Goal: Find specific page/section: Find specific page/section

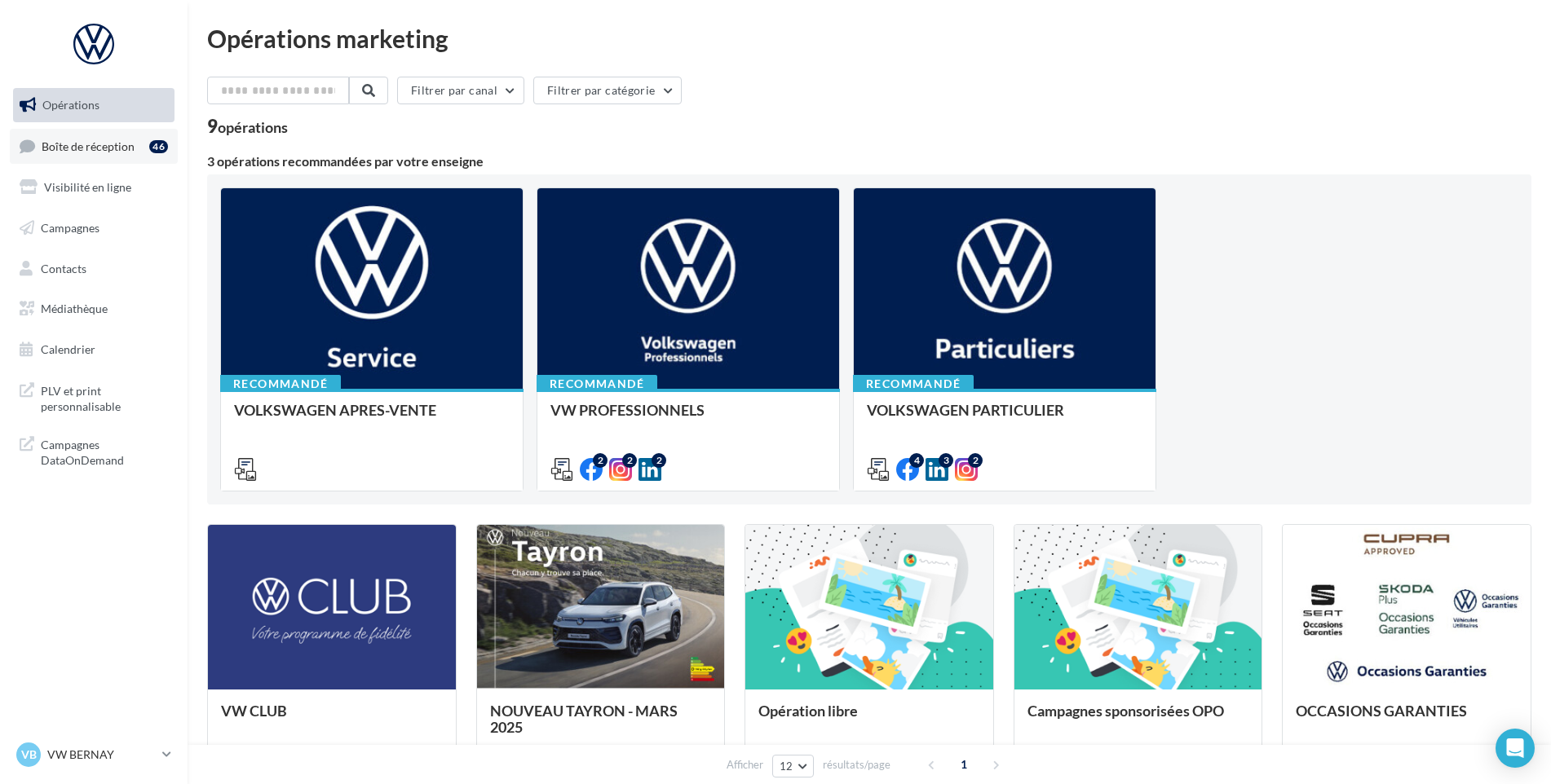
click at [111, 147] on span "Boîte de réception" at bounding box center [88, 145] width 93 height 14
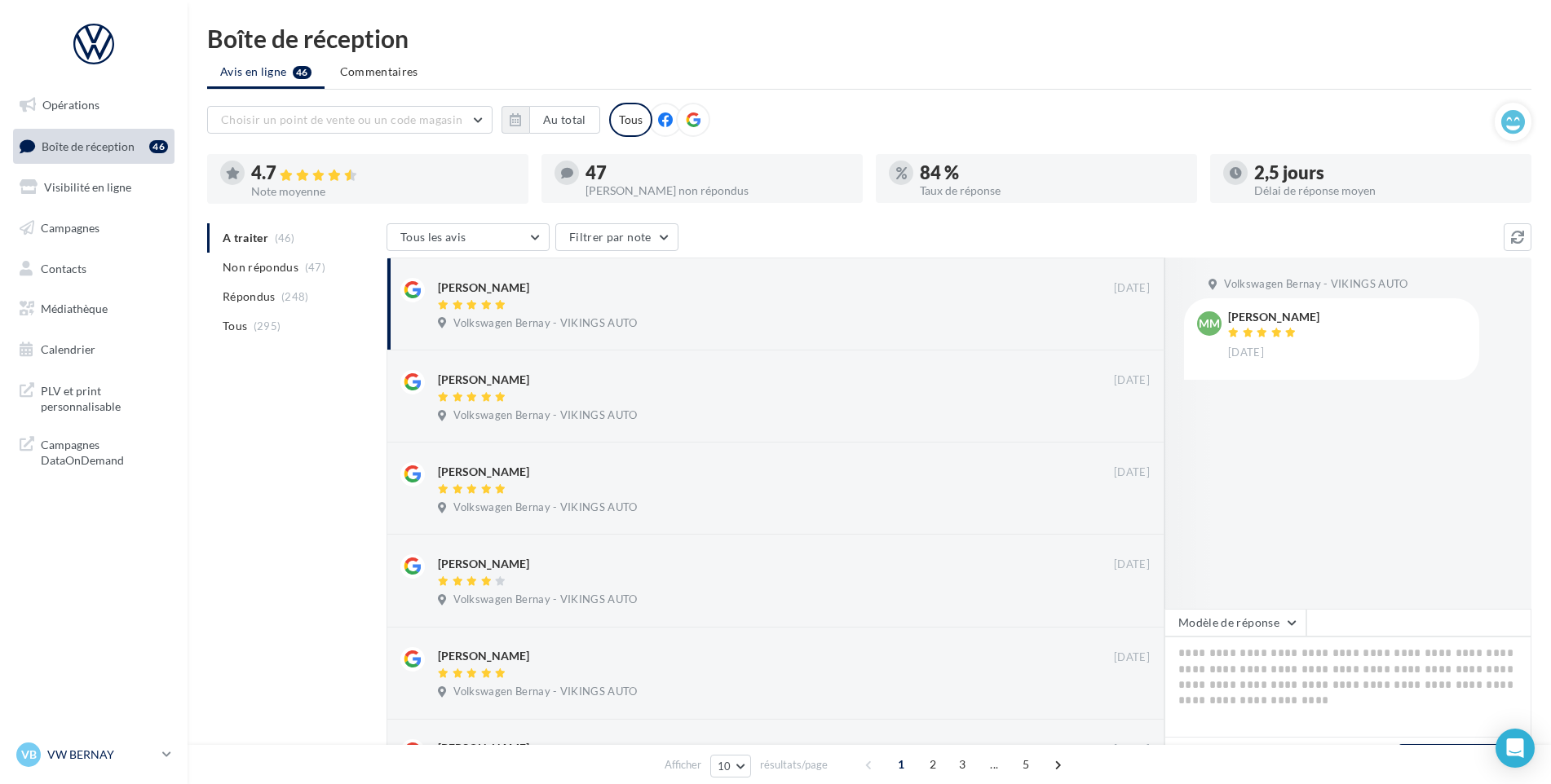
click at [74, 755] on p "VW BERNAY" at bounding box center [102, 754] width 109 height 16
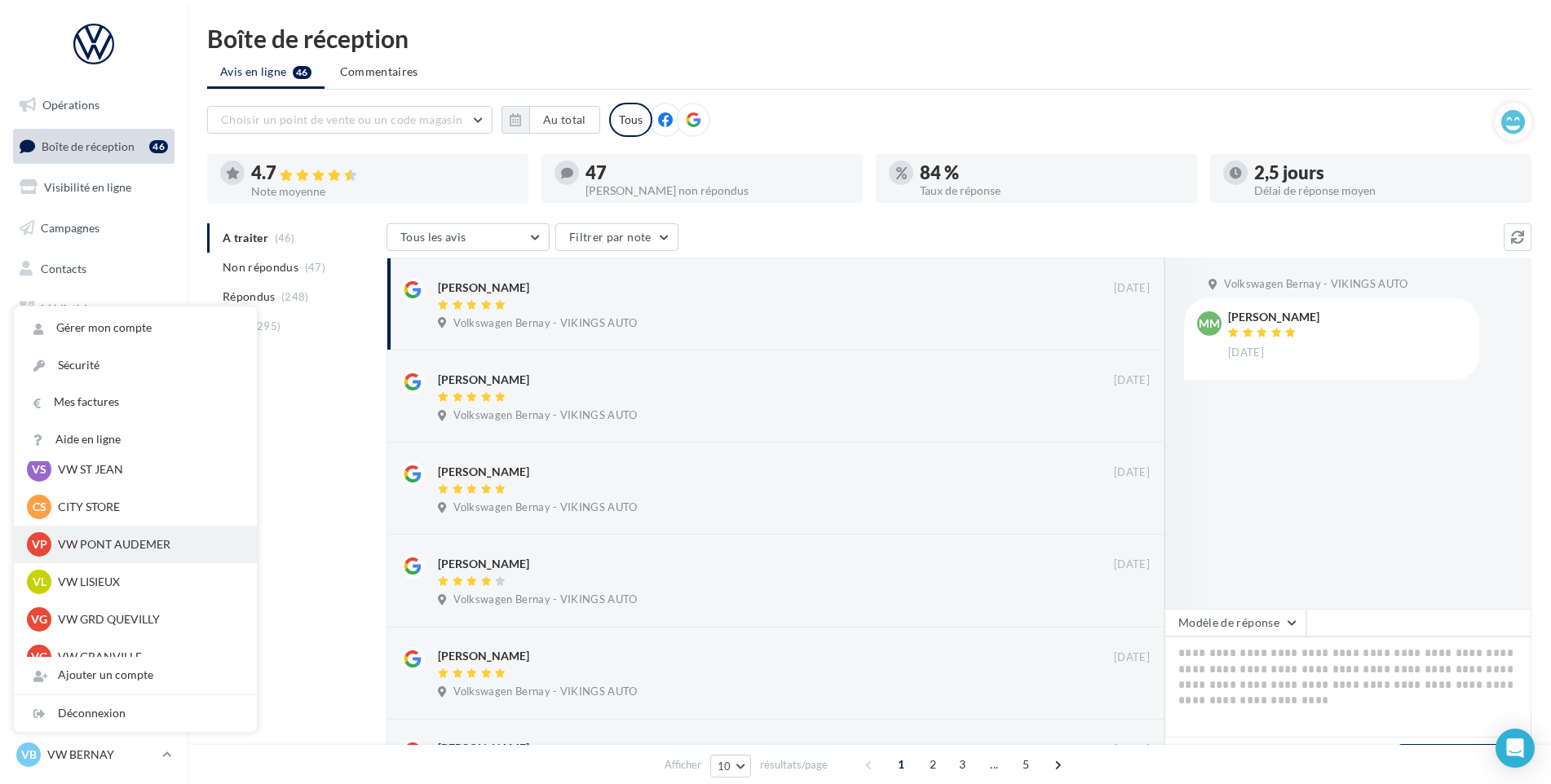
scroll to position [163, 0]
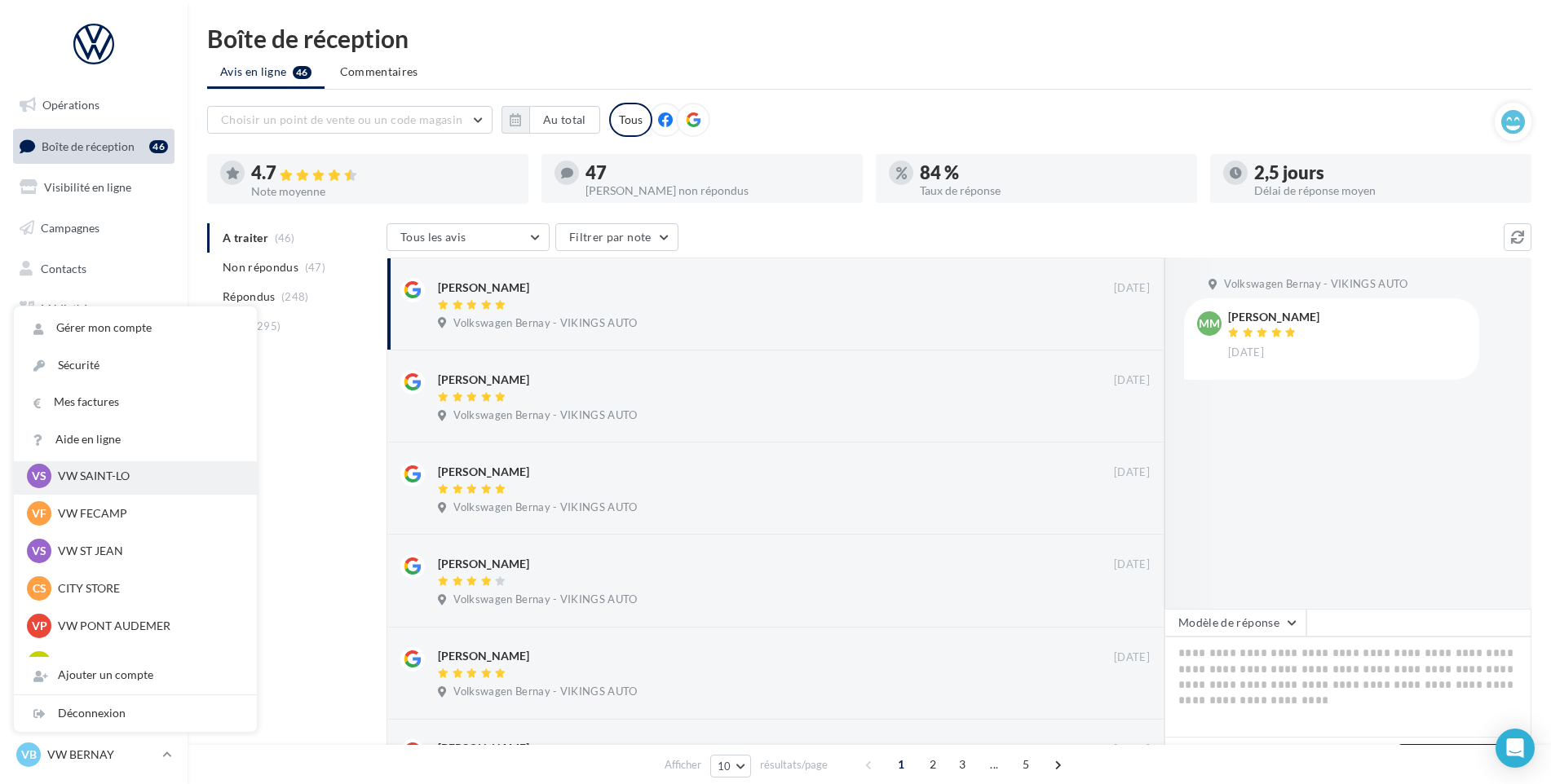
click at [101, 474] on p "VW SAINT-LO" at bounding box center [147, 476] width 179 height 16
